Goal: Check status: Check status

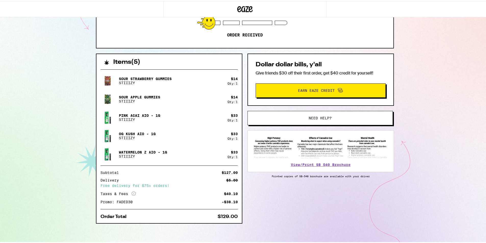
click at [52, 59] on div "2092 Camel Ln Walnut Creek 94596 ETA 6:00pm - 8:00pm [DATE] Order received Item…" at bounding box center [245, 83] width 490 height 319
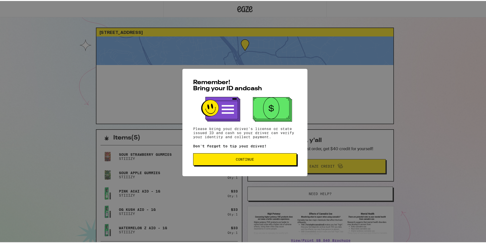
click at [251, 158] on span "Continue" at bounding box center [245, 159] width 18 height 4
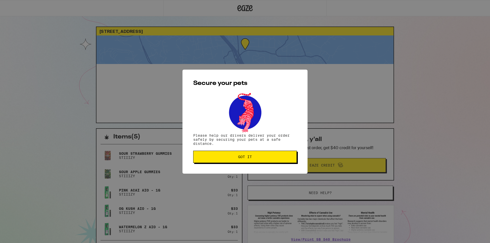
click at [239, 157] on span "Got it" at bounding box center [245, 157] width 14 height 4
